Goal: Information Seeking & Learning: Learn about a topic

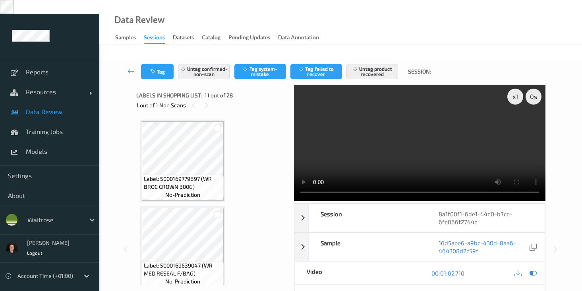
scroll to position [924, 0]
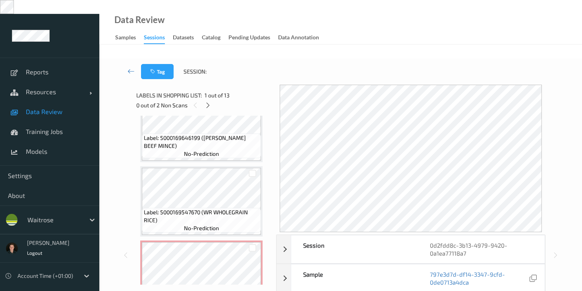
scroll to position [473, 0]
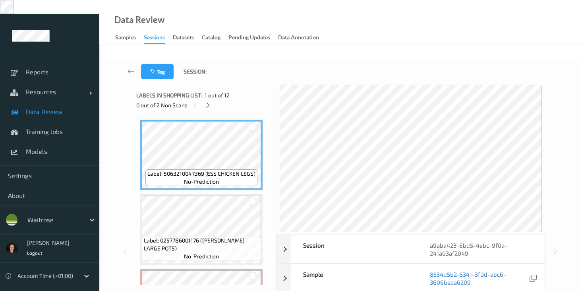
scroll to position [129, 0]
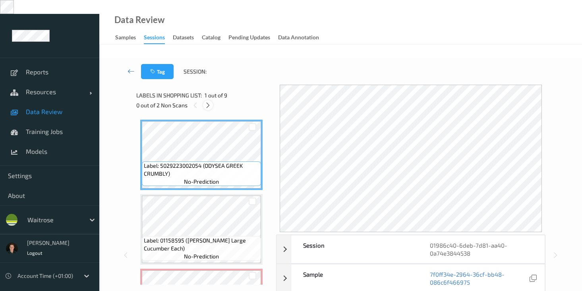
click at [205, 102] on icon at bounding box center [208, 105] width 7 height 7
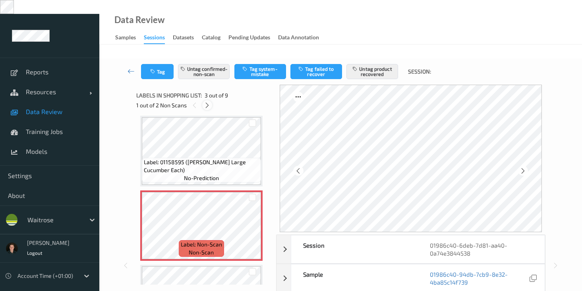
click at [206, 102] on icon at bounding box center [207, 105] width 7 height 7
click at [193, 102] on icon at bounding box center [195, 105] width 7 height 7
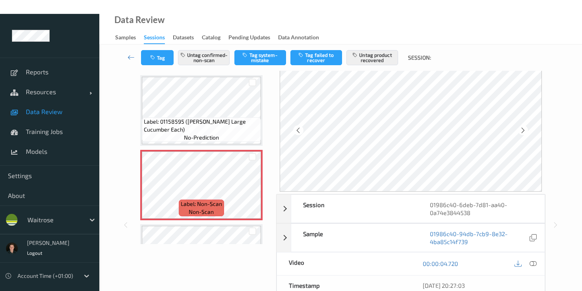
scroll to position [130, 0]
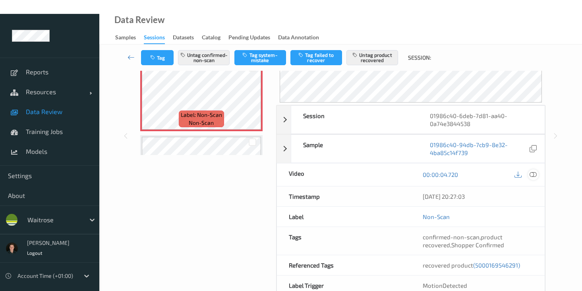
click at [534, 171] on icon at bounding box center [533, 174] width 7 height 7
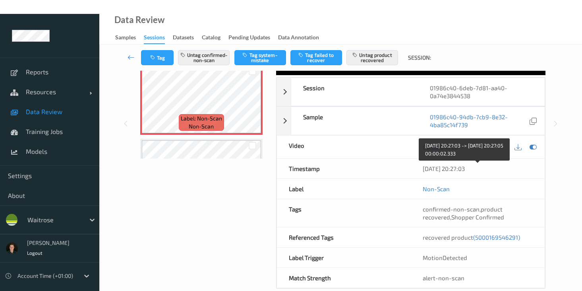
scroll to position [0, 0]
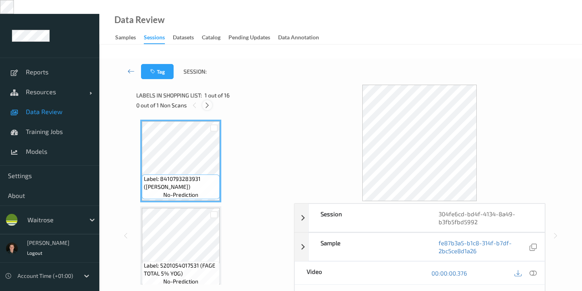
click at [207, 102] on icon at bounding box center [207, 105] width 7 height 7
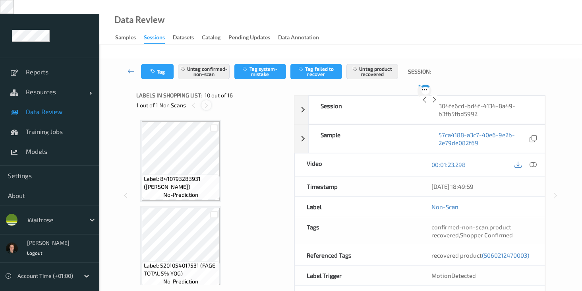
scroll to position [697, 0]
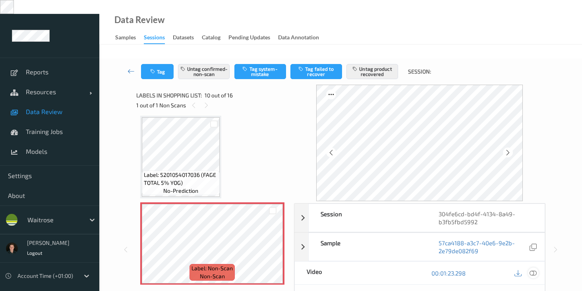
click at [531, 269] on icon at bounding box center [533, 272] width 7 height 7
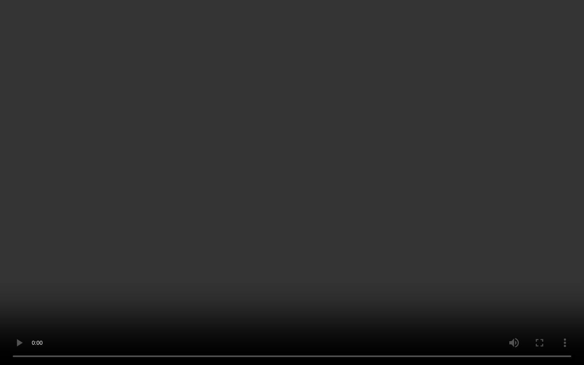
click at [415, 194] on video at bounding box center [292, 182] width 584 height 365
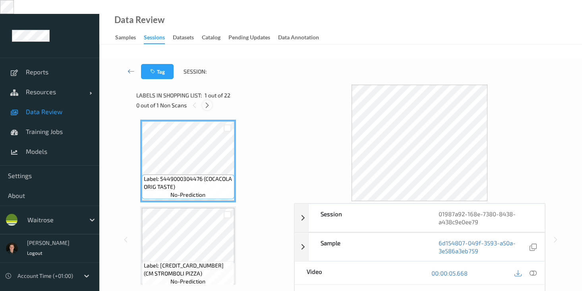
click at [211, 102] on icon at bounding box center [207, 105] width 7 height 7
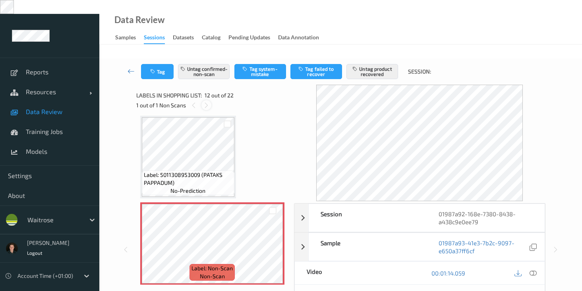
click at [211, 100] on div at bounding box center [206, 105] width 10 height 10
click at [533, 269] on icon at bounding box center [533, 272] width 7 height 7
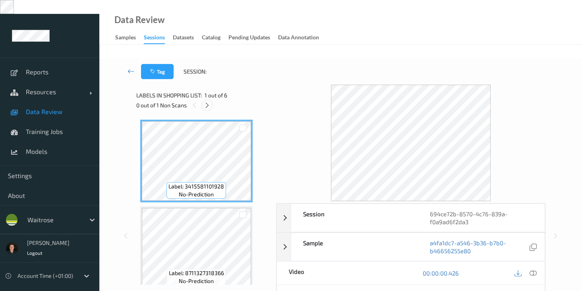
click at [209, 100] on div at bounding box center [207, 105] width 10 height 10
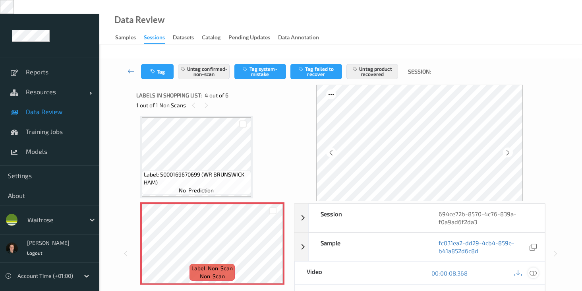
click at [532, 269] on icon at bounding box center [533, 272] width 7 height 7
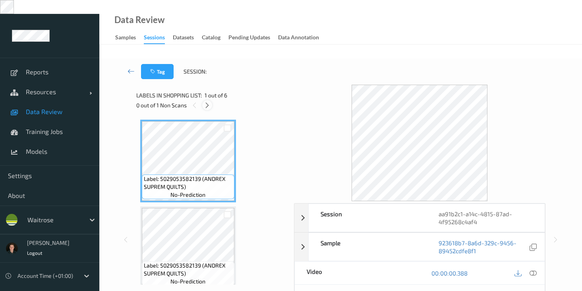
click at [207, 102] on icon at bounding box center [207, 105] width 7 height 7
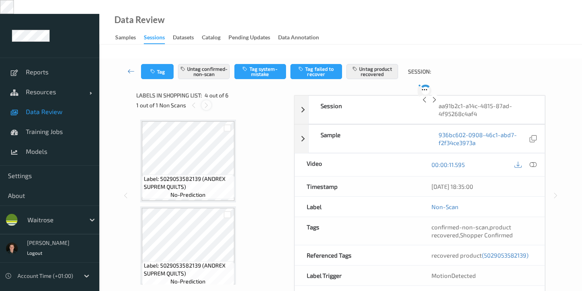
scroll to position [177, 0]
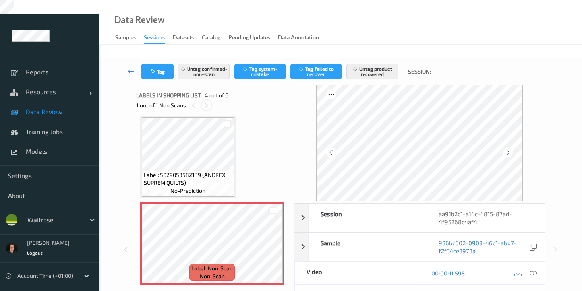
click at [207, 102] on icon at bounding box center [206, 105] width 7 height 7
click at [532, 269] on icon at bounding box center [533, 272] width 7 height 7
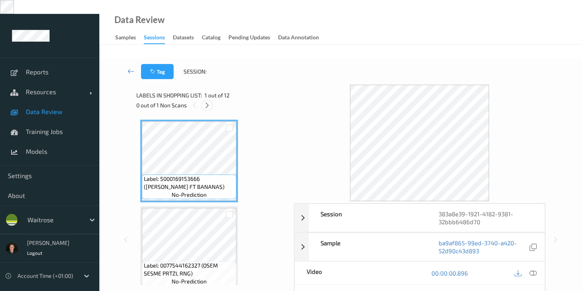
click at [207, 102] on icon at bounding box center [207, 105] width 7 height 7
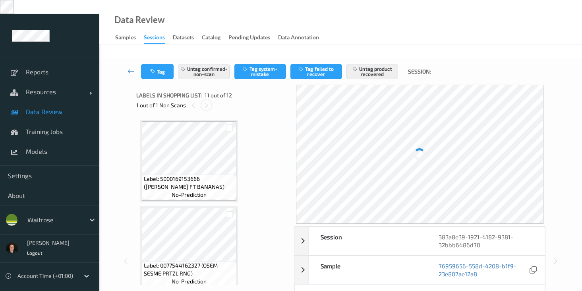
scroll to position [784, 0]
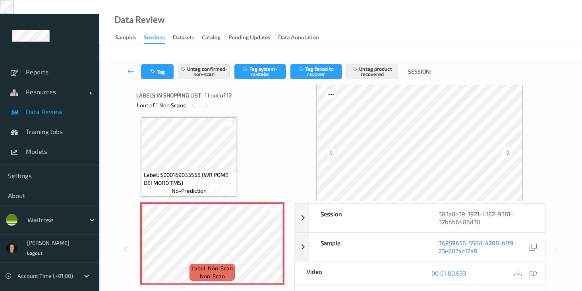
click at [332, 147] on div at bounding box center [331, 152] width 10 height 10
click at [333, 149] on icon at bounding box center [331, 152] width 7 height 7
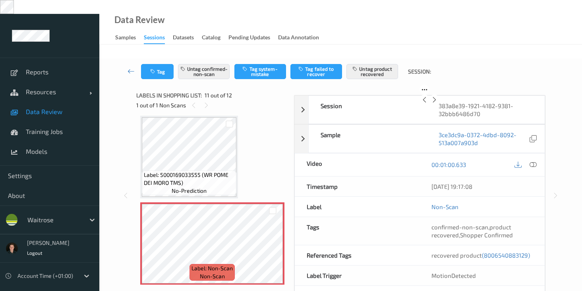
click at [421, 103] on icon at bounding box center [424, 99] width 7 height 7
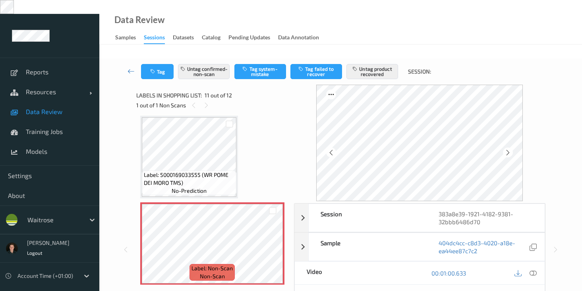
click at [333, 149] on icon at bounding box center [331, 152] width 7 height 7
click at [534, 269] on icon at bounding box center [533, 272] width 7 height 7
